Goal: Transaction & Acquisition: Purchase product/service

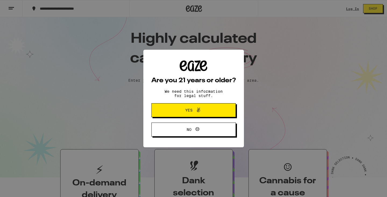
click at [192, 111] on span "Yes" at bounding box center [188, 110] width 7 height 4
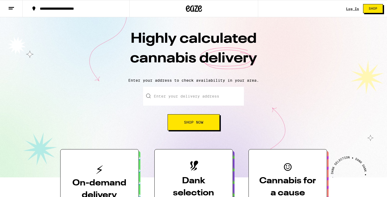
click at [350, 9] on link "Log In" at bounding box center [352, 8] width 13 height 3
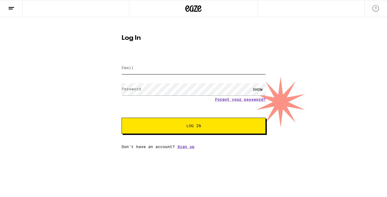
type input "[EMAIL_ADDRESS][DOMAIN_NAME]"
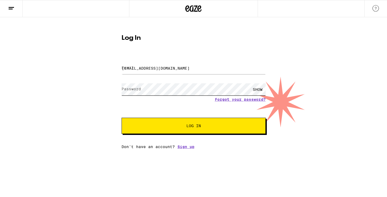
click at [194, 127] on button "Log In" at bounding box center [194, 126] width 144 height 16
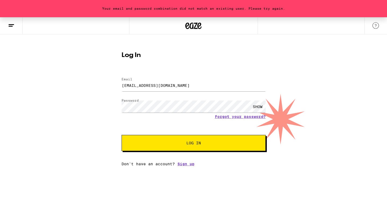
click at [254, 108] on div "SHOW" at bounding box center [258, 107] width 16 height 12
click at [194, 144] on button "Log In" at bounding box center [194, 143] width 144 height 16
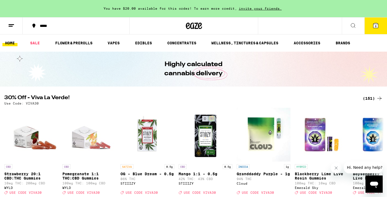
click at [366, 99] on div "(151)" at bounding box center [373, 98] width 20 height 6
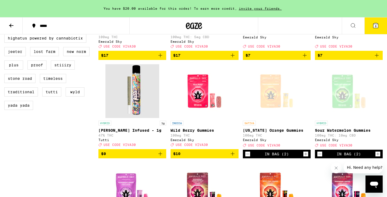
scroll to position [453, 0]
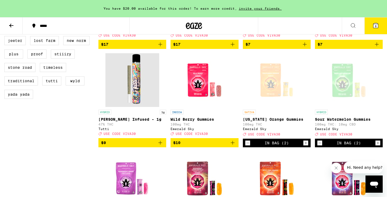
click at [369, 24] on button "6" at bounding box center [376, 25] width 23 height 17
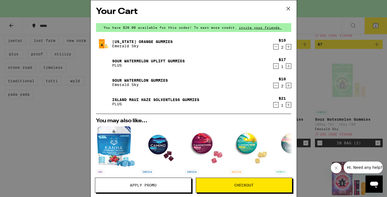
click at [277, 68] on icon "Decrement" at bounding box center [276, 66] width 5 height 6
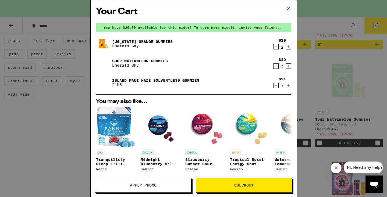
click at [277, 88] on icon "Decrement" at bounding box center [276, 85] width 5 height 6
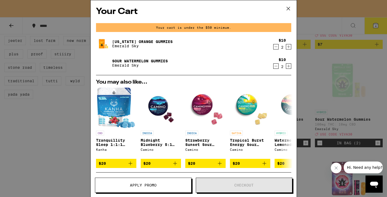
click at [287, 10] on icon at bounding box center [288, 8] width 3 height 3
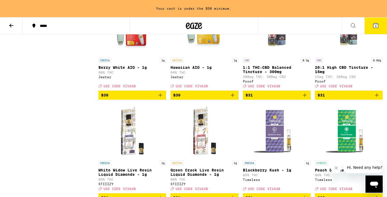
scroll to position [2747, 0]
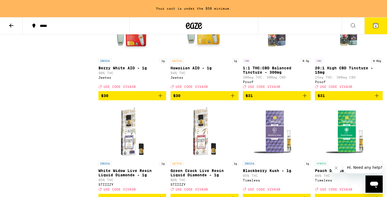
click at [234, 99] on icon "Add to bag" at bounding box center [233, 96] width 6 height 6
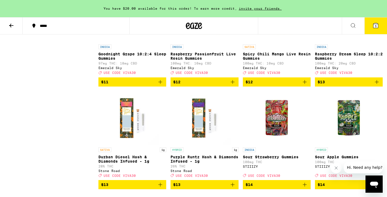
scroll to position [617, 0]
click at [270, 135] on img "Open page for Sour Strawberry Gummies from STIIIZY" at bounding box center [277, 118] width 54 height 54
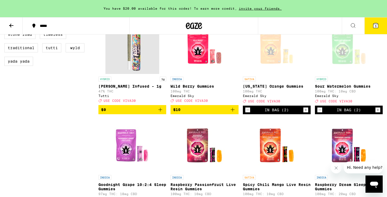
scroll to position [486, 0]
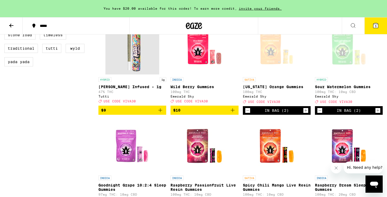
click at [234, 114] on icon "Add to bag" at bounding box center [233, 110] width 6 height 6
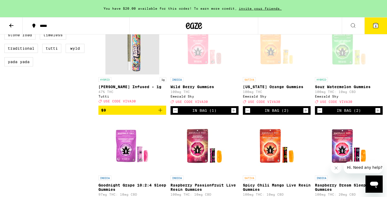
click at [234, 114] on icon "Increment" at bounding box center [234, 110] width 5 height 6
click at [374, 31] on button "7" at bounding box center [376, 25] width 23 height 17
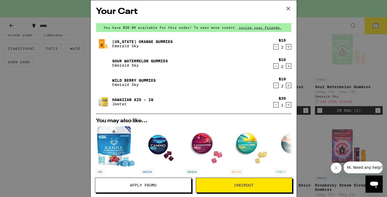
click at [290, 11] on icon at bounding box center [289, 9] width 8 height 8
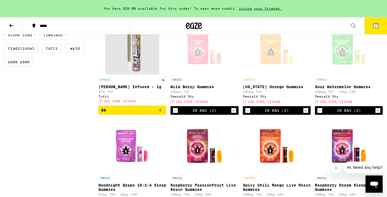
click at [378, 27] on icon at bounding box center [376, 25] width 5 height 5
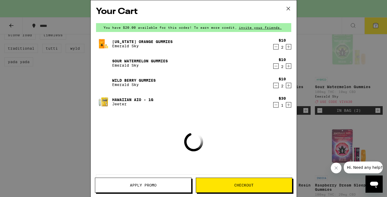
click at [132, 186] on span "Apply Promo" at bounding box center [143, 186] width 27 height 4
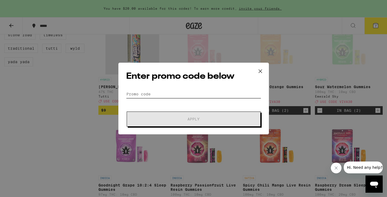
click at [162, 94] on input "Promo Code" at bounding box center [193, 94] width 135 height 8
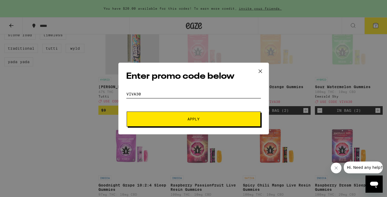
type input "VIVA30"
click at [185, 119] on span "Apply" at bounding box center [193, 119] width 97 height 4
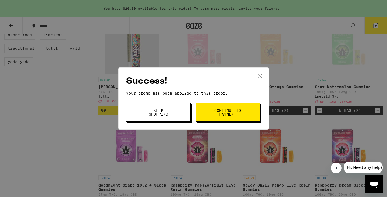
click at [213, 118] on button "Continue to payment" at bounding box center [228, 112] width 65 height 19
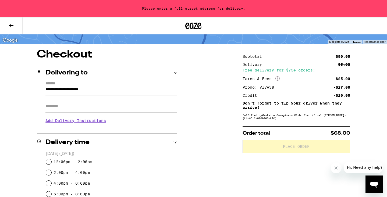
scroll to position [31, 0]
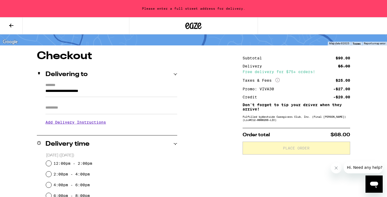
click at [139, 92] on input "**********" at bounding box center [111, 92] width 132 height 9
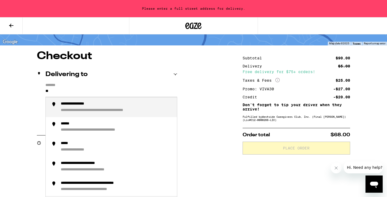
type input "*"
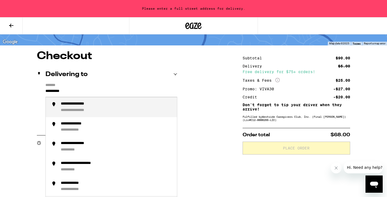
click at [113, 110] on div "**********" at bounding box center [117, 107] width 112 height 11
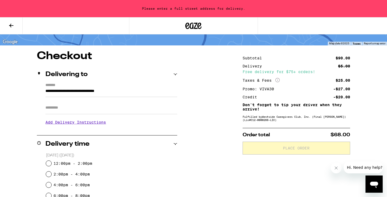
type input "**********"
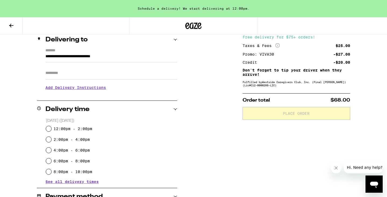
scroll to position [68, 0]
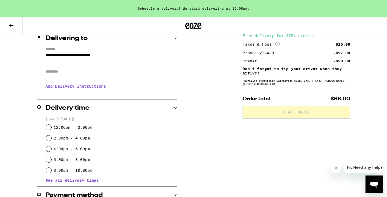
click at [50, 128] on input "12:00pm - 2:00pm" at bounding box center [48, 127] width 5 height 5
radio input "true"
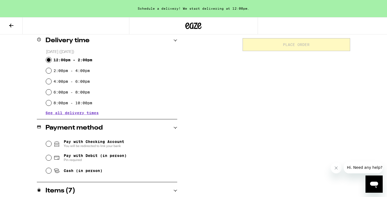
scroll to position [136, 0]
click at [53, 169] on div "Cash (in person)" at bounding box center [112, 170] width 132 height 12
click at [50, 170] on input "Cash (in person)" at bounding box center [48, 170] width 5 height 5
radio input "true"
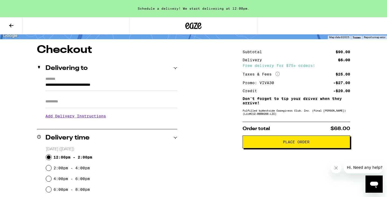
scroll to position [35, 0]
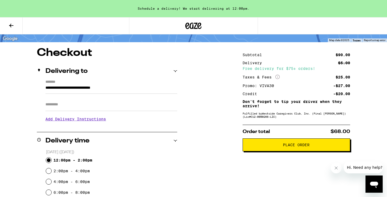
click at [49, 184] on input "4:00pm - 6:00pm" at bounding box center [48, 181] width 5 height 5
radio input "true"
click at [276, 146] on span "Place Order" at bounding box center [296, 145] width 99 height 4
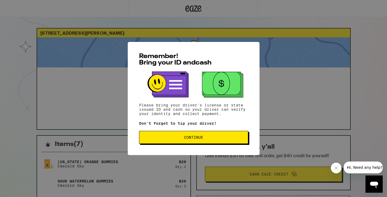
click at [240, 143] on button "Continue" at bounding box center [193, 137] width 109 height 13
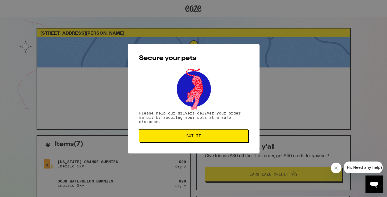
click at [230, 139] on button "Got it" at bounding box center [193, 135] width 109 height 13
